Goal: Task Accomplishment & Management: Manage account settings

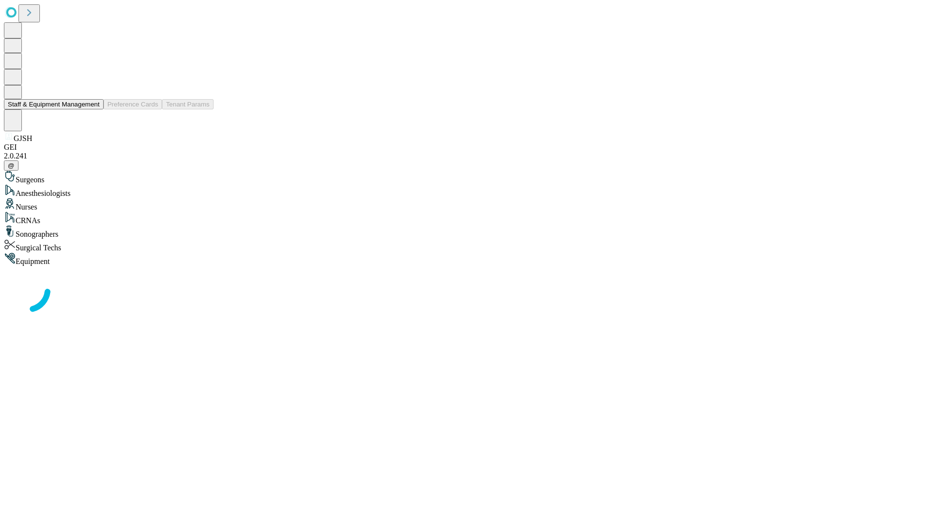
click at [93, 109] on button "Staff & Equipment Management" at bounding box center [54, 104] width 100 height 10
